Goal: Task Accomplishment & Management: Use online tool/utility

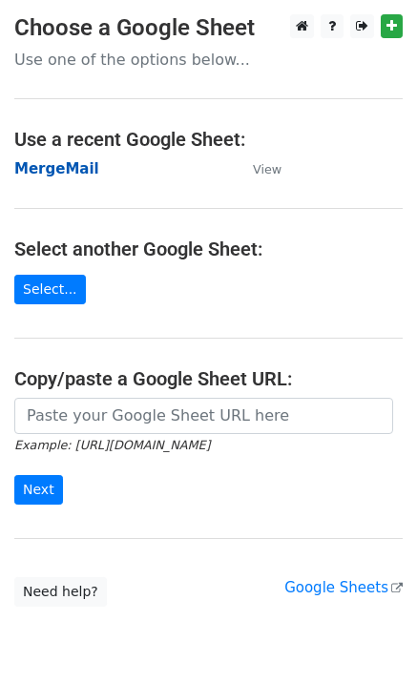
click at [60, 173] on strong "MergeMail" at bounding box center [56, 168] width 85 height 17
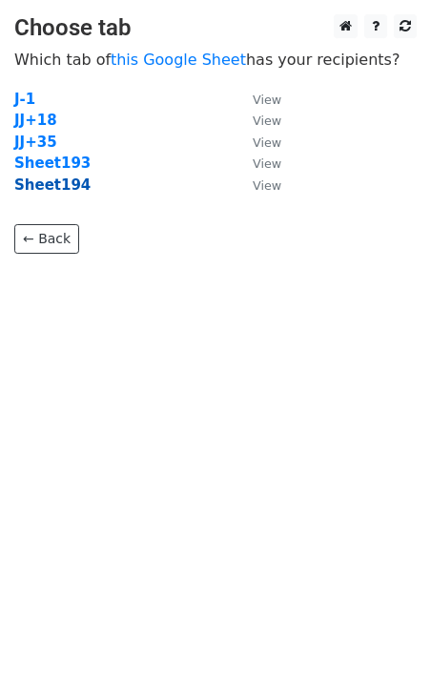
click at [67, 191] on strong "Sheet194" at bounding box center [52, 184] width 76 height 17
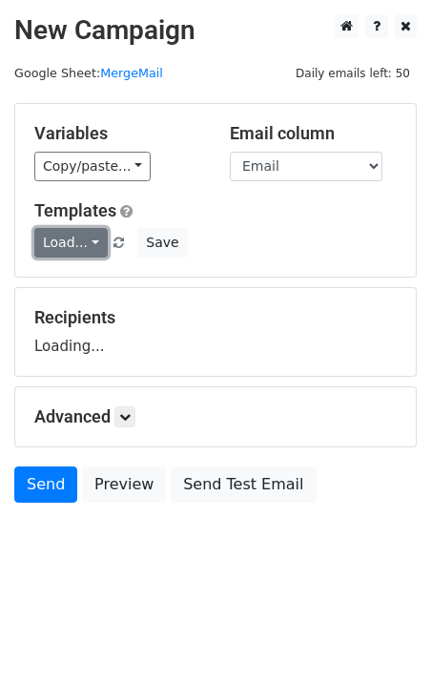
click at [66, 236] on link "Load..." at bounding box center [70, 243] width 73 height 30
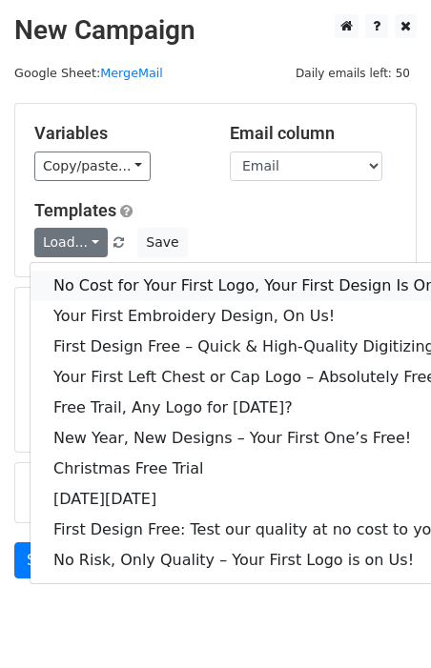
click at [97, 278] on link "No Cost for Your First Logo, Your First Design Is On Us!" at bounding box center [260, 286] width 458 height 31
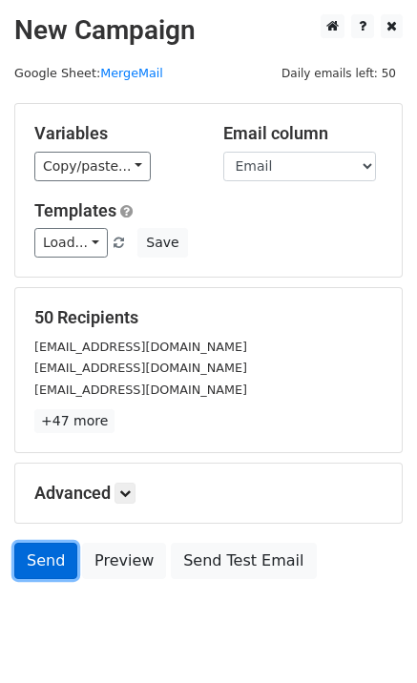
click at [63, 565] on link "Send" at bounding box center [45, 561] width 63 height 36
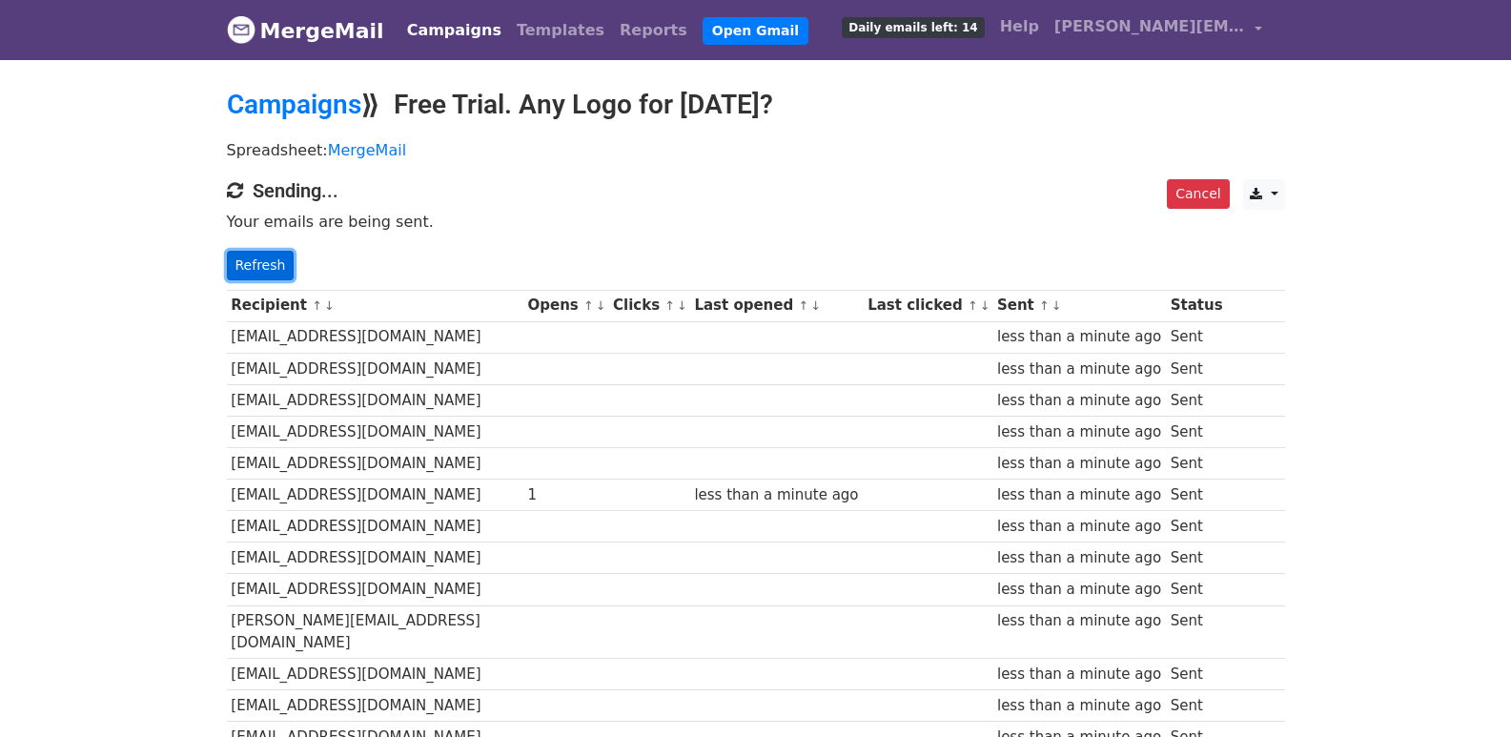
click at [274, 265] on link "Refresh" at bounding box center [261, 266] width 68 height 30
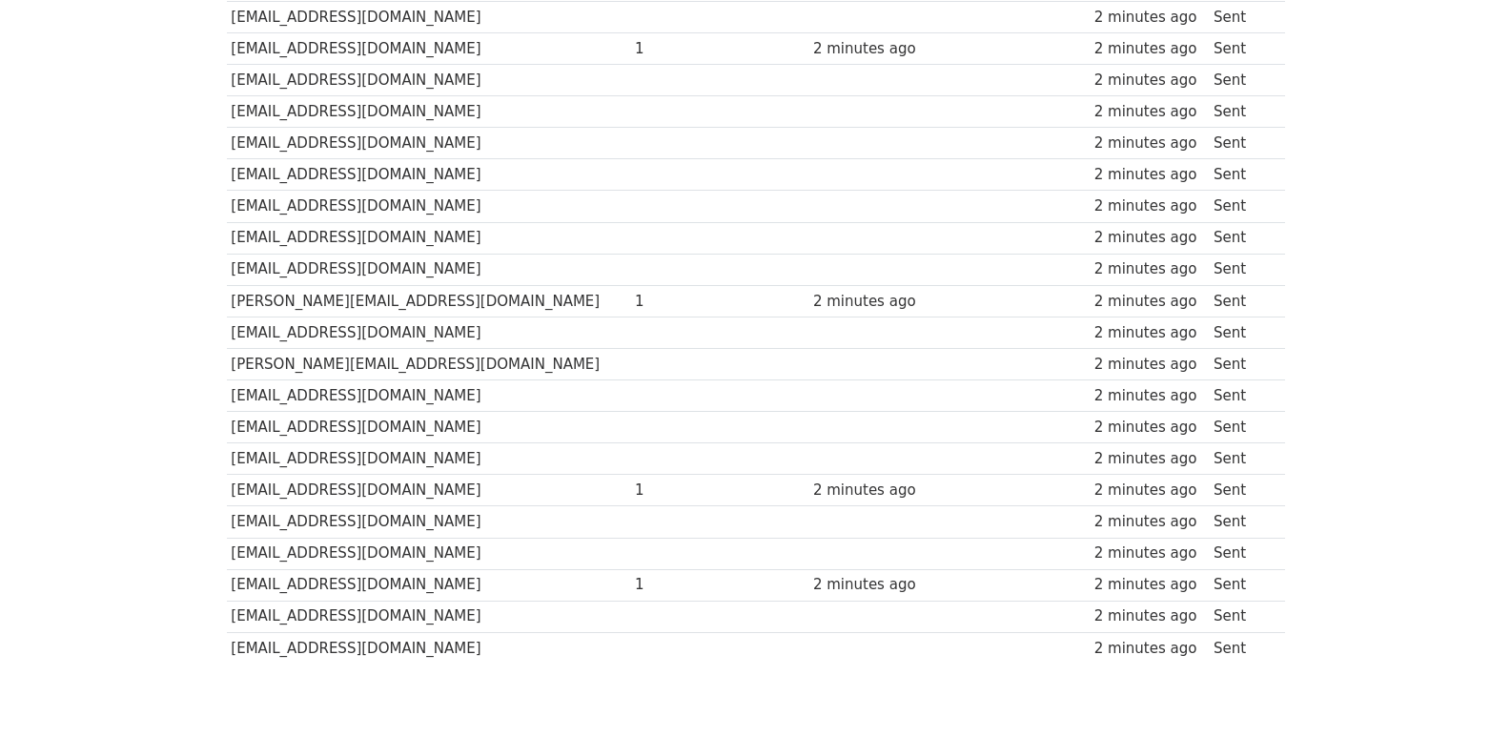
scroll to position [1327, 0]
